Goal: Task Accomplishment & Management: Complete application form

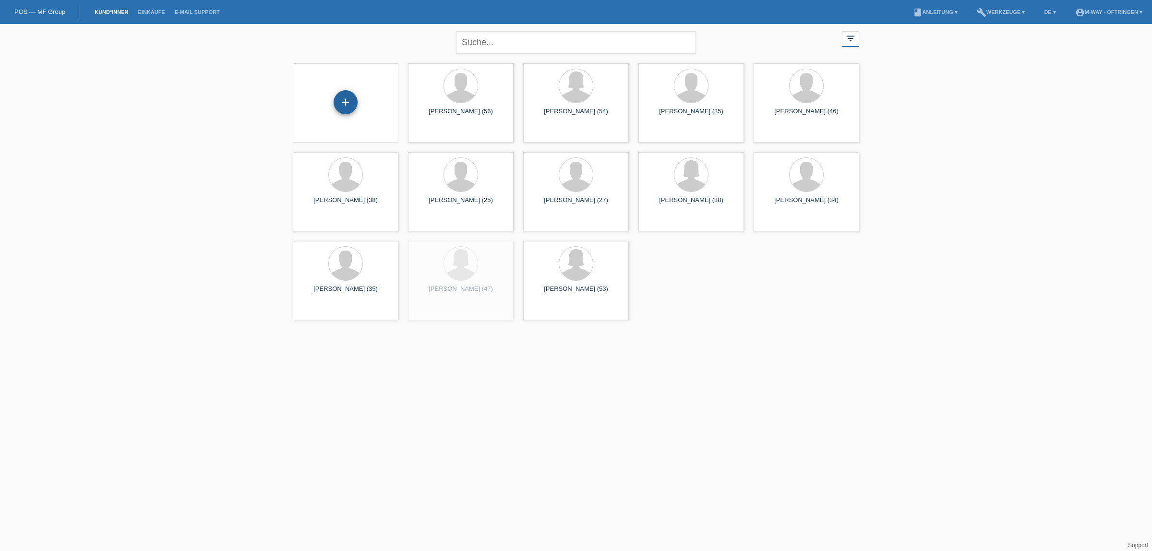
click at [341, 110] on div "+" at bounding box center [346, 102] width 24 height 24
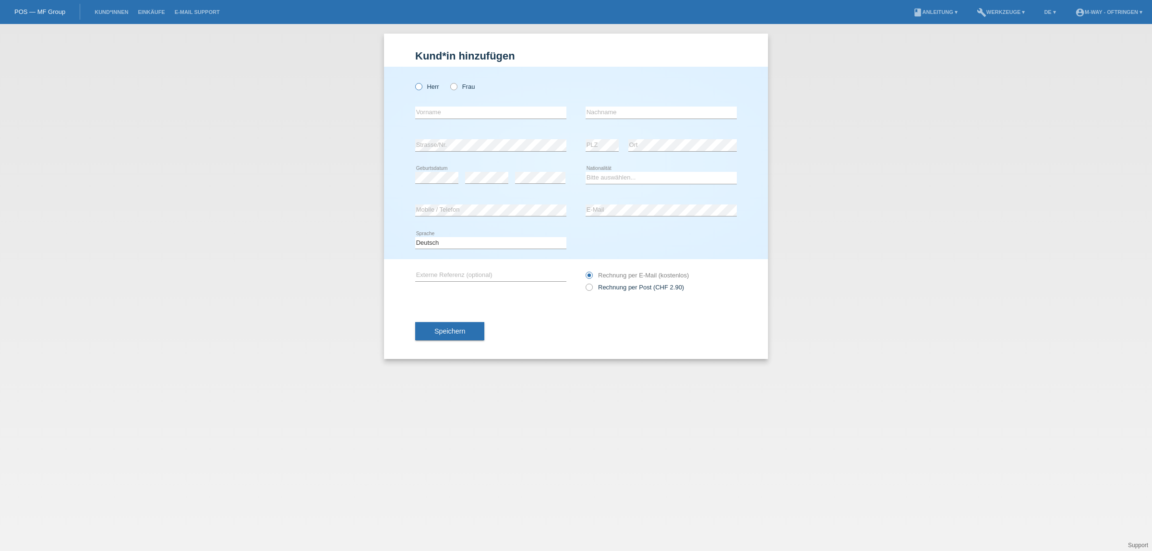
click at [414, 82] on icon at bounding box center [414, 82] width 0 height 0
click at [420, 89] on input "Herr" at bounding box center [418, 86] width 6 height 6
radio input "true"
click at [437, 110] on input "text" at bounding box center [490, 113] width 151 height 12
type input "[PERSON_NAME]"
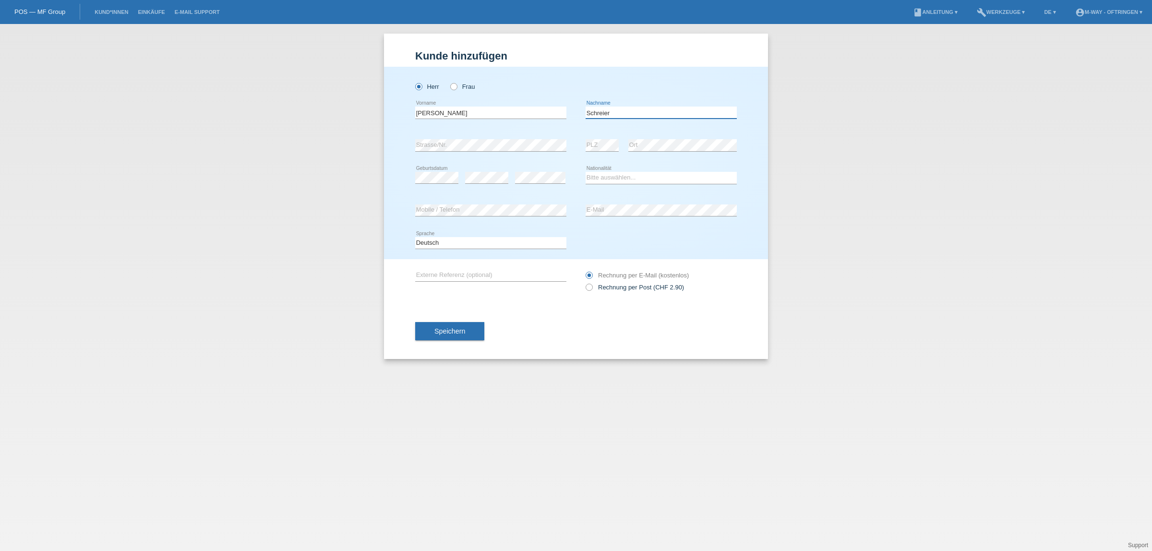
type input "Schreier"
click at [600, 179] on select "Bitte auswählen... Schweiz Deutschland Liechtenstein Österreich ------------ Af…" at bounding box center [661, 178] width 151 height 12
select select "CH"
click at [586, 172] on select "Bitte auswählen... Schweiz Deutschland Liechtenstein Österreich ------------ Af…" at bounding box center [661, 178] width 151 height 12
click at [452, 327] on span "Speichern" at bounding box center [449, 331] width 31 height 8
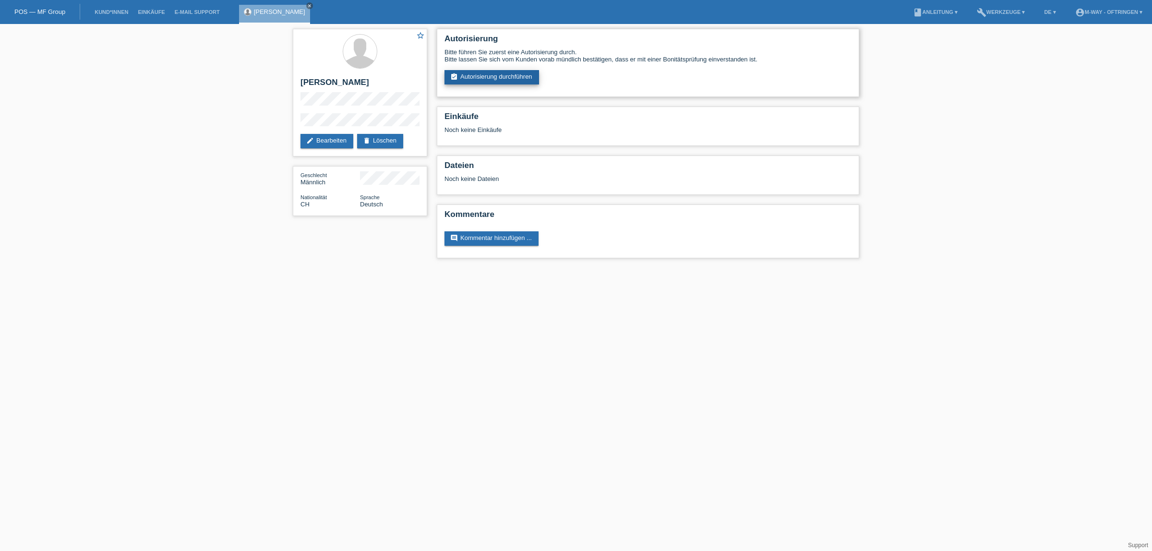
click at [494, 79] on link "assignment_turned_in Autorisierung durchführen" at bounding box center [491, 77] width 95 height 14
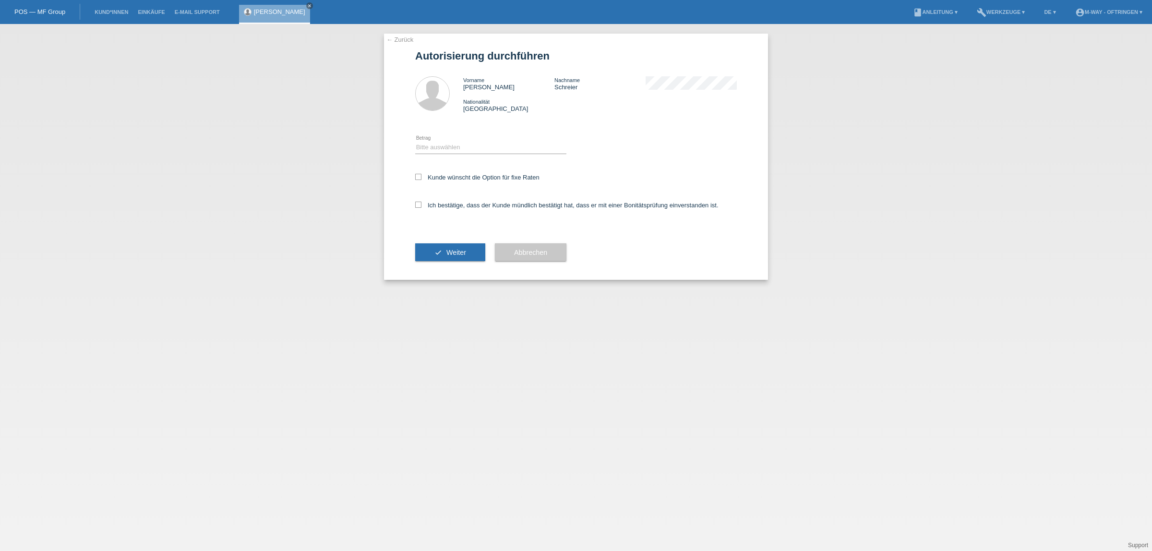
click at [480, 140] on div "Bitte auswählen CHF 1.00 - CHF 499.00 CHF 500.00 - CHF 1'999.00 CHF 2'000.00 - …" at bounding box center [490, 148] width 151 height 33
click at [479, 146] on select "Bitte auswählen CHF 1.00 - CHF 499.00 CHF 500.00 - CHF 1'999.00 CHF 2'000.00 - …" at bounding box center [490, 148] width 151 height 12
select select "3"
click at [415, 142] on select "Bitte auswählen CHF 1.00 - CHF 499.00 CHF 500.00 - CHF 1'999.00 CHF 2'000.00 - …" at bounding box center [490, 148] width 151 height 12
click at [446, 178] on label "Kunde wünscht die Option für fixe Raten" at bounding box center [477, 177] width 124 height 7
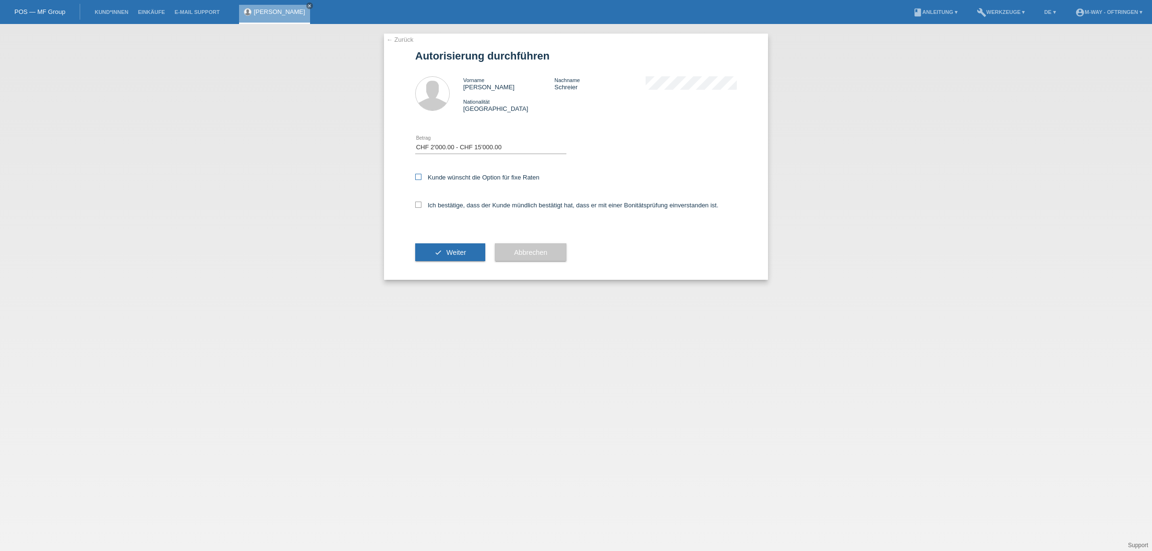
click at [421, 178] on input "Kunde wünscht die Option für fixe Raten" at bounding box center [418, 177] width 6 height 6
checkbox input "true"
click at [443, 214] on div "Ich bestätige, dass der Kunde mündlich bestätigt hat, dass er mit einer Bonität…" at bounding box center [576, 208] width 322 height 33
click at [440, 202] on label "Ich bestätige, dass der Kunde mündlich bestätigt hat, dass er mit einer Bonität…" at bounding box center [566, 205] width 303 height 7
click at [421, 202] on input "Ich bestätige, dass der Kunde mündlich bestätigt hat, dass er mit einer Bonität…" at bounding box center [418, 205] width 6 height 6
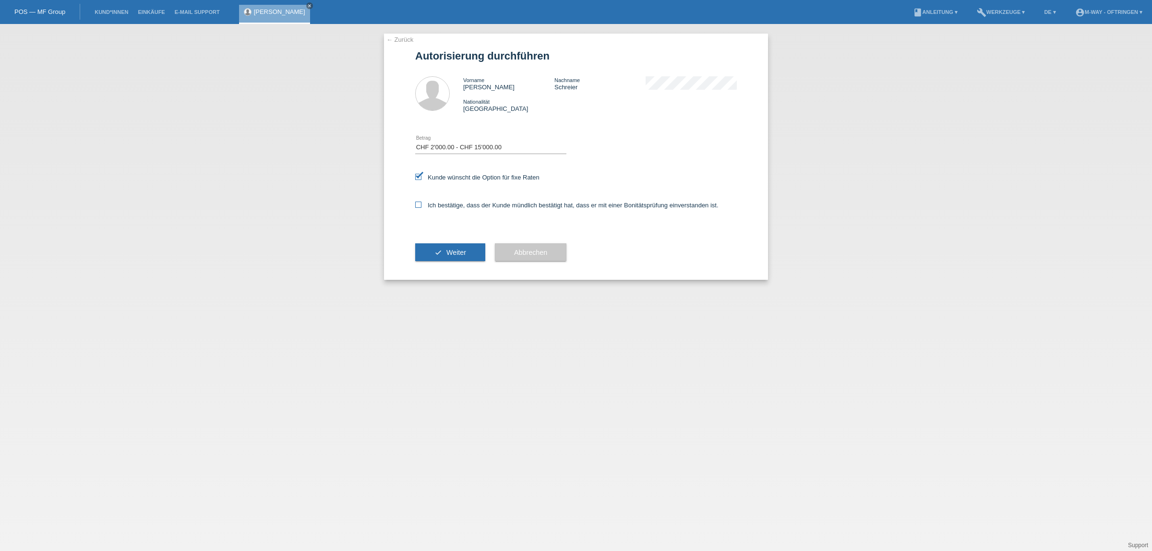
checkbox input "true"
click at [443, 241] on div "check Weiter" at bounding box center [450, 253] width 70 height 56
click at [445, 248] on button "check Weiter" at bounding box center [450, 252] width 70 height 18
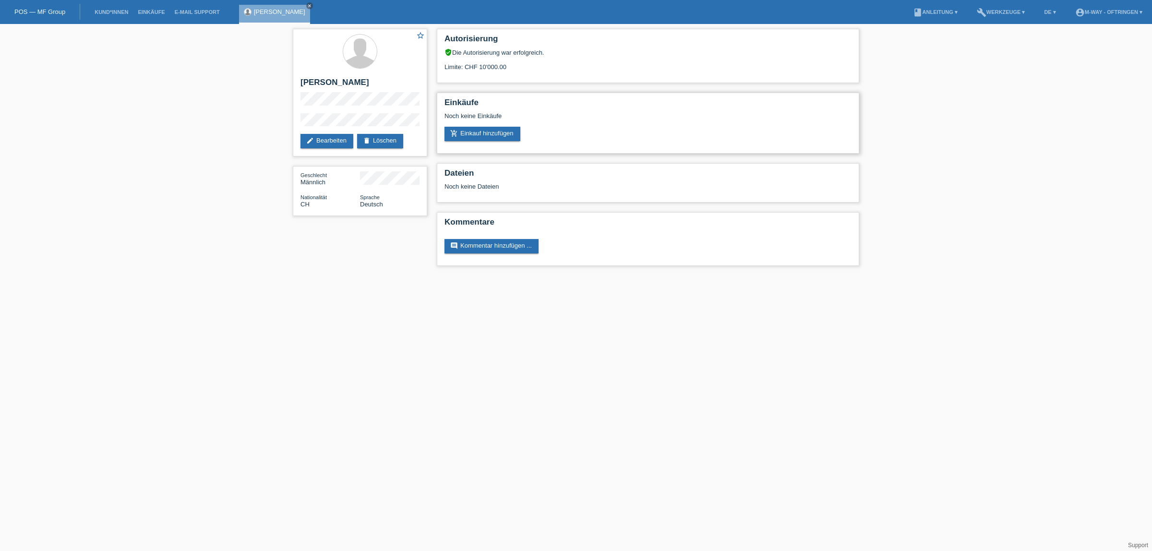
click at [509, 120] on div "Noch keine Einkäufe" at bounding box center [647, 119] width 407 height 14
click at [507, 127] on link "add_shopping_cart Einkauf hinzufügen" at bounding box center [482, 134] width 76 height 14
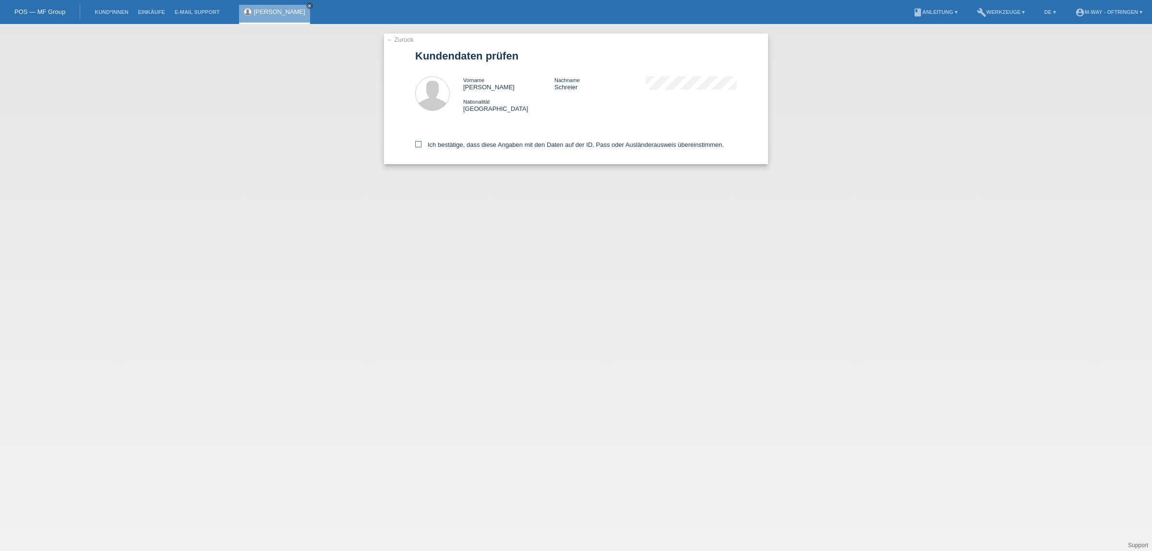
click at [438, 142] on label "Ich bestätige, dass diese Angaben mit den Daten auf der ID, Pass oder Ausländer…" at bounding box center [569, 144] width 309 height 7
click at [421, 142] on input "Ich bestätige, dass diese Angaben mit den Daten auf der ID, Pass oder Ausländer…" at bounding box center [418, 144] width 6 height 6
checkbox input "true"
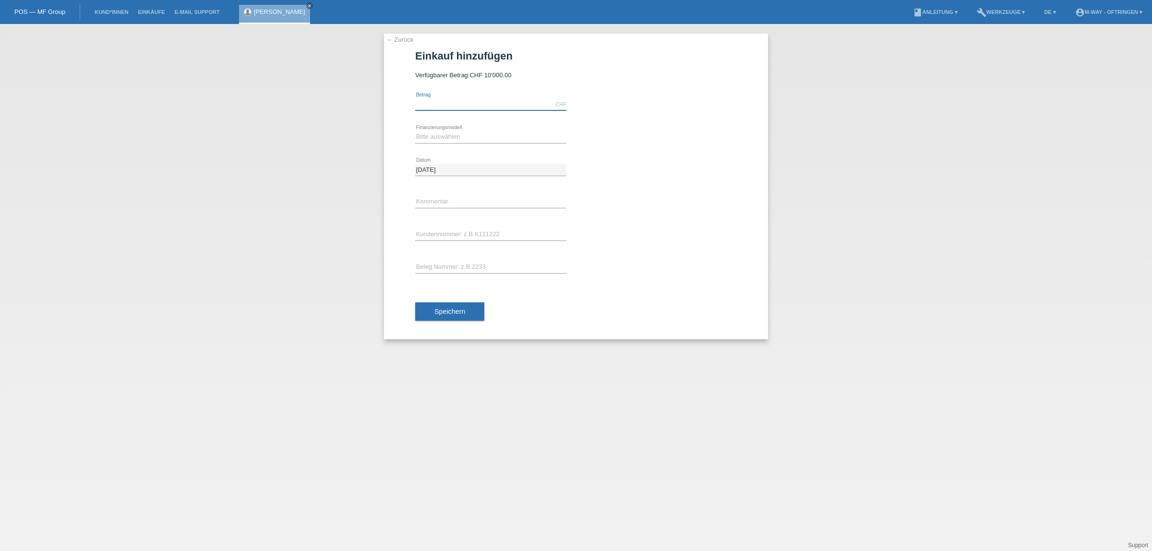
click at [553, 101] on input "text" at bounding box center [490, 104] width 151 height 12
type input "2589.25"
click at [498, 138] on select "Bitte auswählen Fixe Raten Kauf auf Rechnung mit Teilzahlungsoption" at bounding box center [490, 137] width 151 height 12
select select "77"
click at [415, 131] on select "Bitte auswählen Fixe Raten Kauf auf Rechnung mit Teilzahlungsoption" at bounding box center [490, 137] width 151 height 12
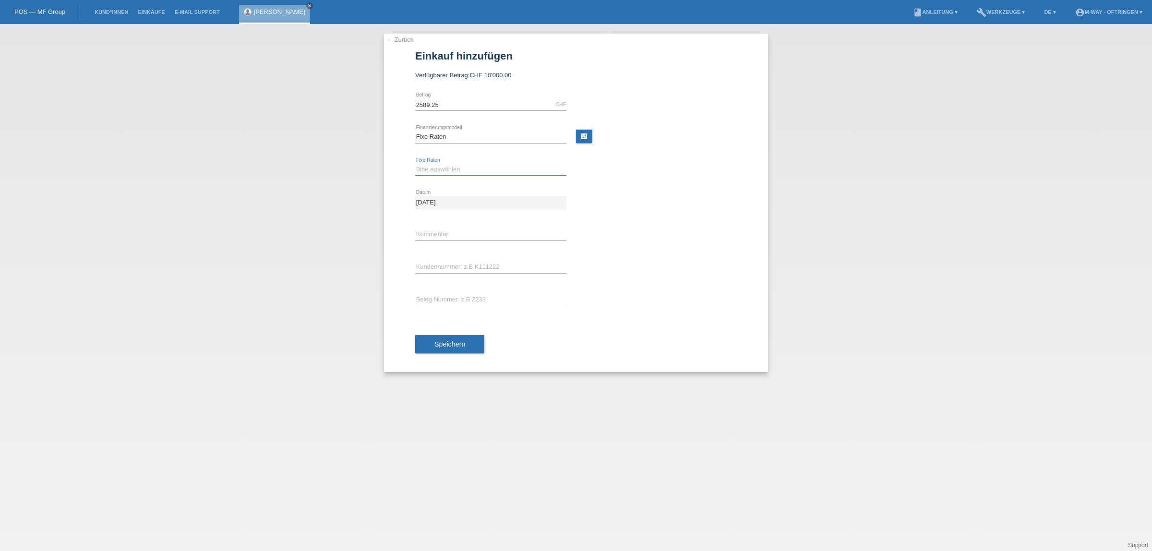
click at [468, 173] on select "Bitte auswählen 4 Raten 5 Raten 6 Raten 7 Raten 8 Raten 9 Raten 10 Raten 11 Rat…" at bounding box center [490, 170] width 151 height 12
select select "172"
click at [415, 164] on select "Bitte auswählen 4 Raten 5 Raten 6 Raten 7 Raten 8 Raten 9 Raten 10 Raten 11 Rat…" at bounding box center [490, 170] width 151 height 12
click at [464, 268] on input "text" at bounding box center [490, 267] width 151 height 12
type input "K194231"
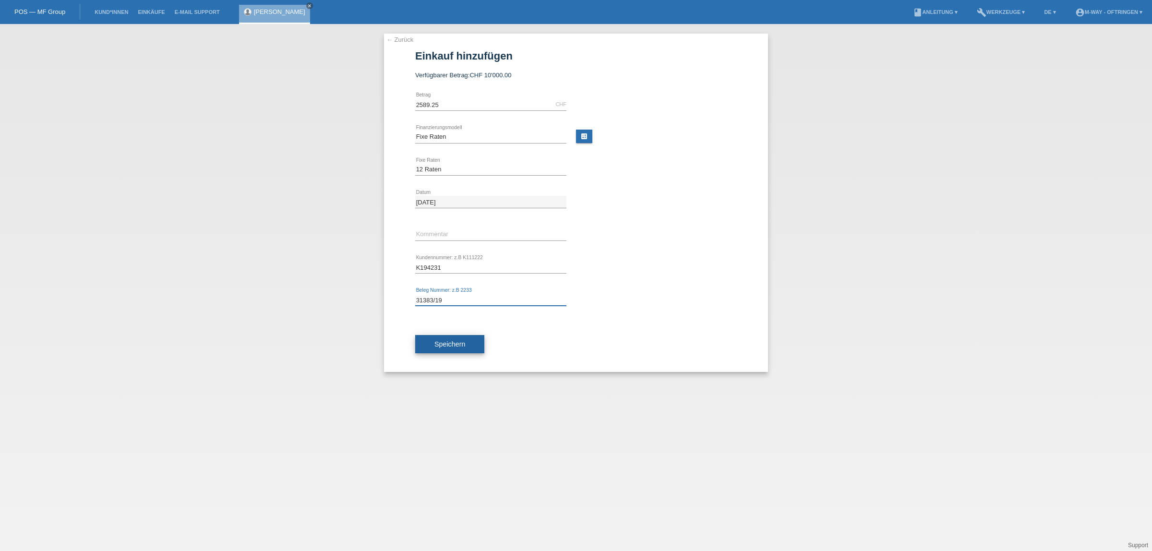
type input "31383/19"
click at [458, 345] on span "Speichern" at bounding box center [449, 344] width 31 height 8
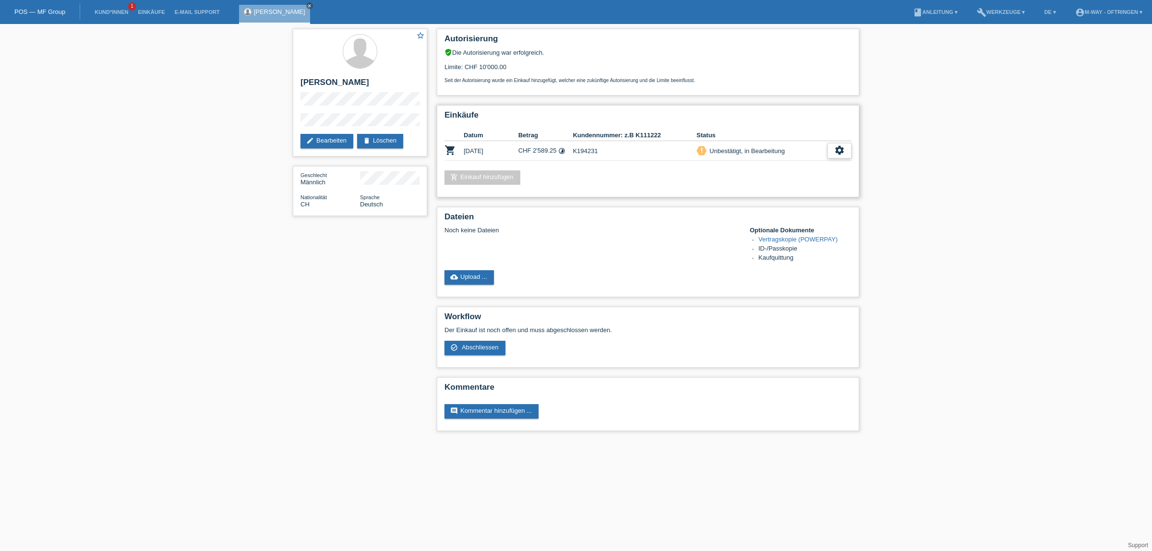
click at [838, 152] on icon "settings" at bounding box center [839, 150] width 11 height 11
click at [790, 192] on div "check_circle_outline Abschliessen" at bounding box center [789, 192] width 121 height 14
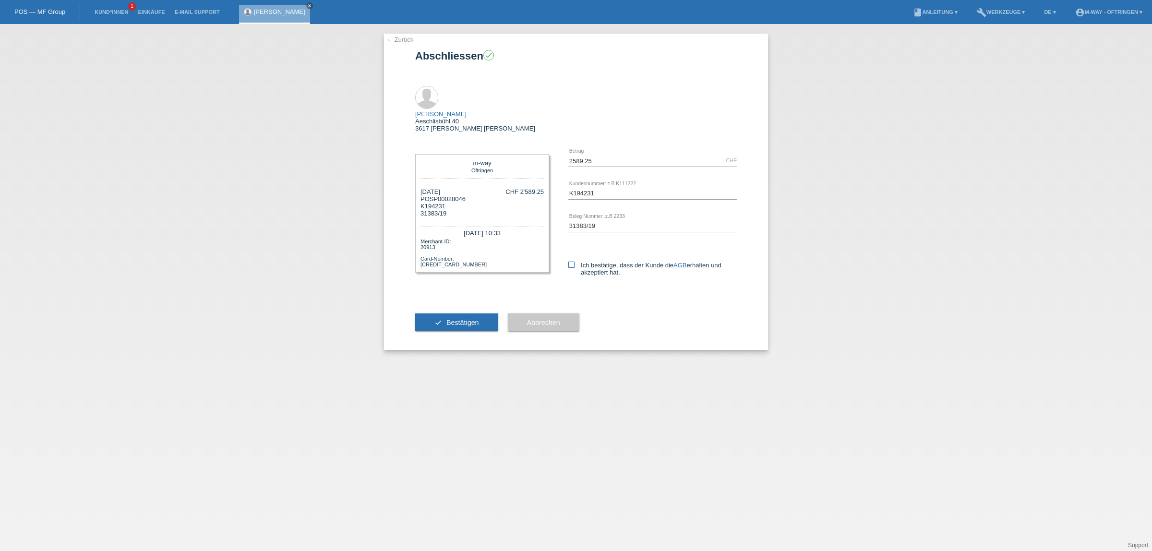
click at [574, 262] on label "Ich bestätige, dass der Kunde die AGB erhalten und akzeptiert hat." at bounding box center [652, 269] width 168 height 14
click at [574, 262] on input "Ich bestätige, dass der Kunde die AGB erhalten und akzeptiert hat." at bounding box center [571, 265] width 6 height 6
checkbox input "true"
click at [476, 319] on span "Bestätigen" at bounding box center [462, 323] width 33 height 8
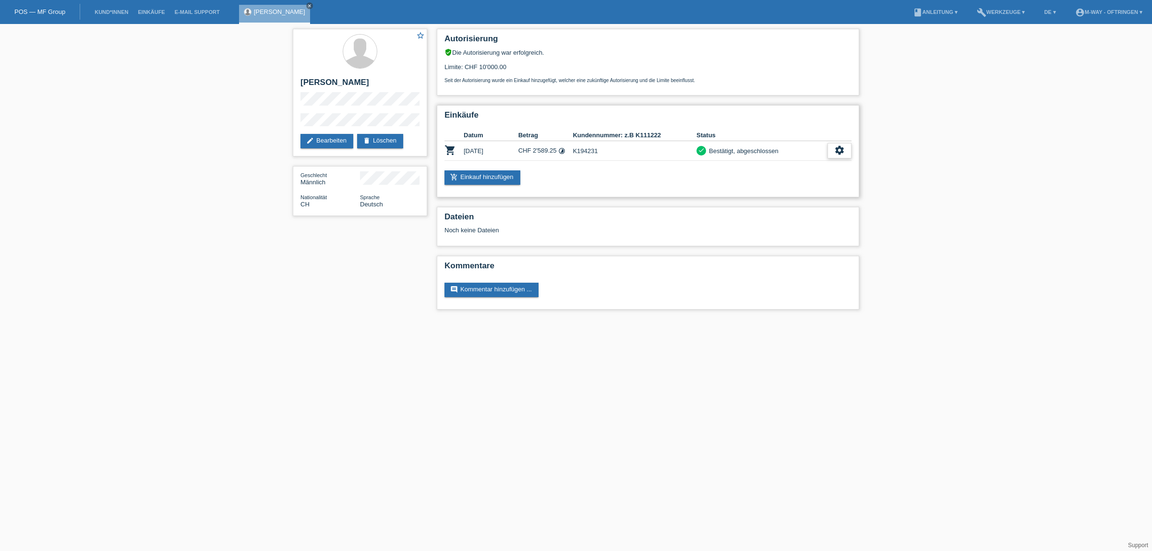
click at [835, 145] on icon "settings" at bounding box center [839, 150] width 11 height 11
click at [805, 207] on span "Quittung herunterladen" at bounding box center [803, 206] width 67 height 12
click at [841, 148] on icon "settings" at bounding box center [839, 150] width 11 height 11
click at [800, 190] on span "Vertrag herunterladen" at bounding box center [801, 192] width 63 height 12
click at [307, 4] on icon "close" at bounding box center [309, 5] width 5 height 5
